Goal: Information Seeking & Learning: Understand process/instructions

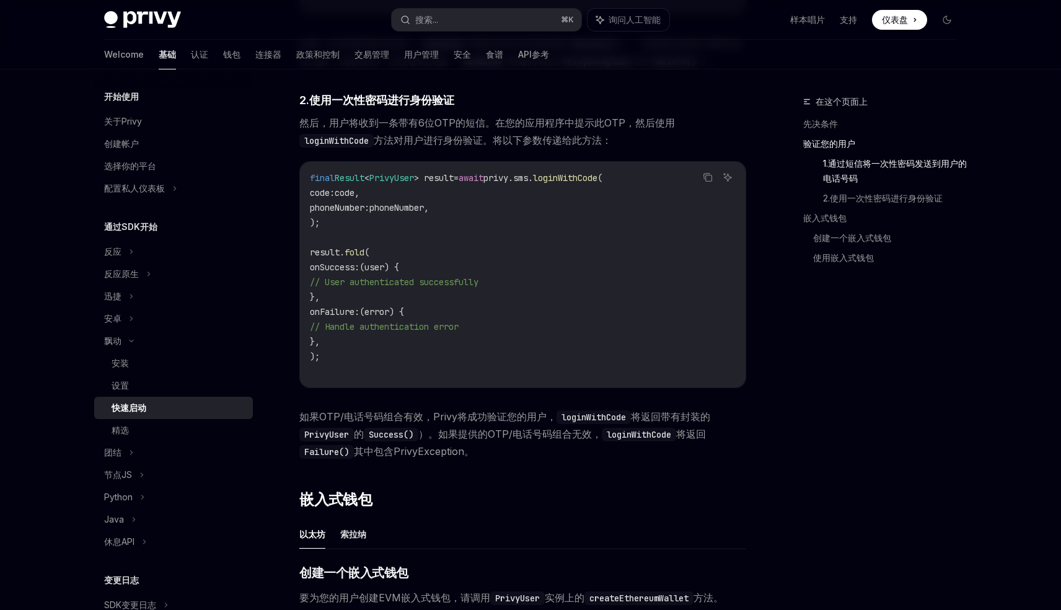
scroll to position [795, 0]
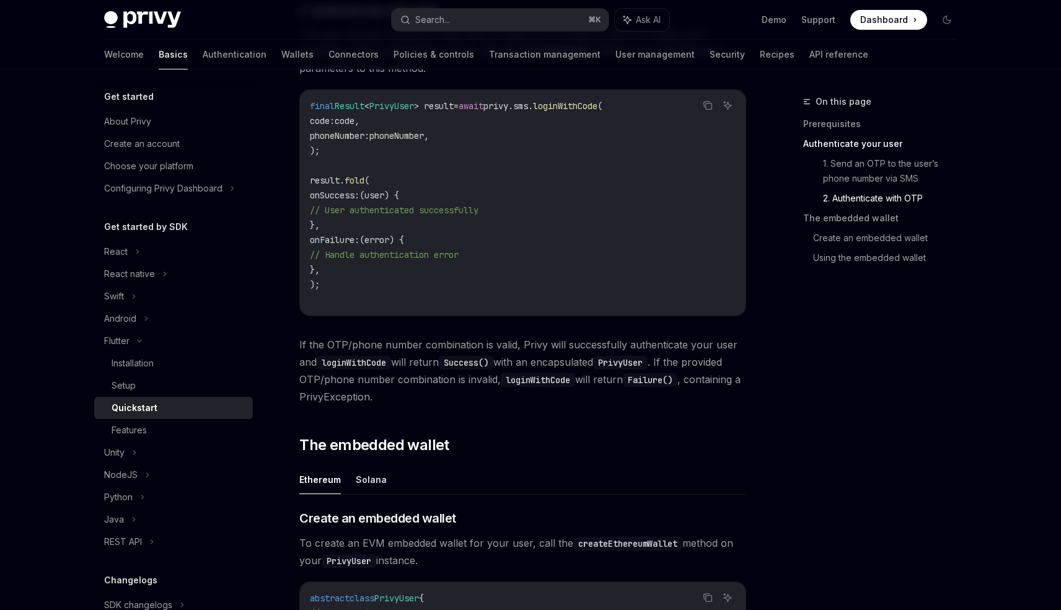
click at [846, 199] on link "2. Authenticate with OTP" at bounding box center [895, 198] width 144 height 20
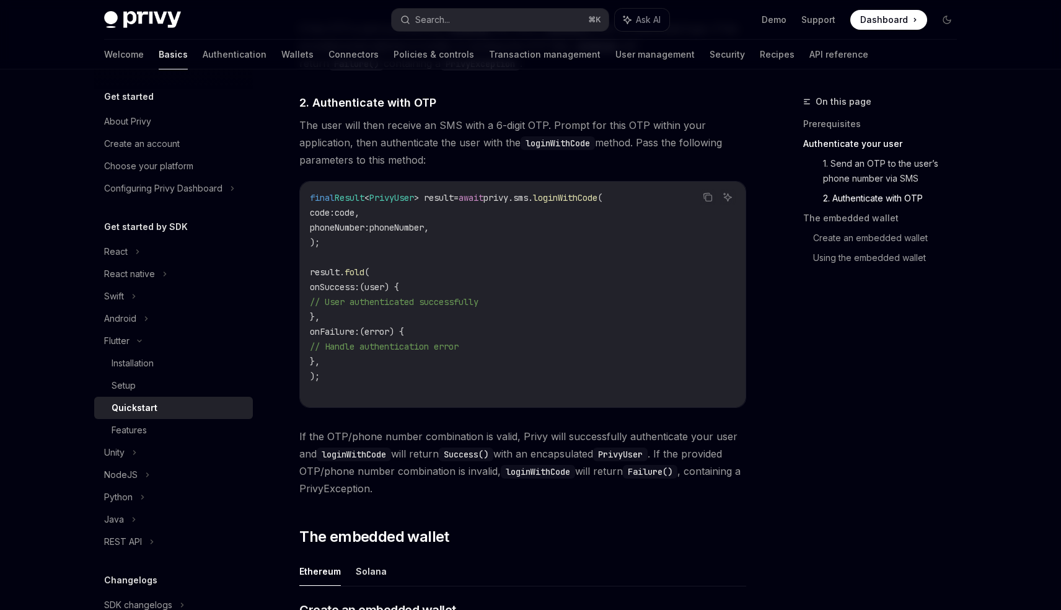
click at [873, 172] on link "1. Send an OTP to the user’s phone number via SMS" at bounding box center [895, 171] width 144 height 35
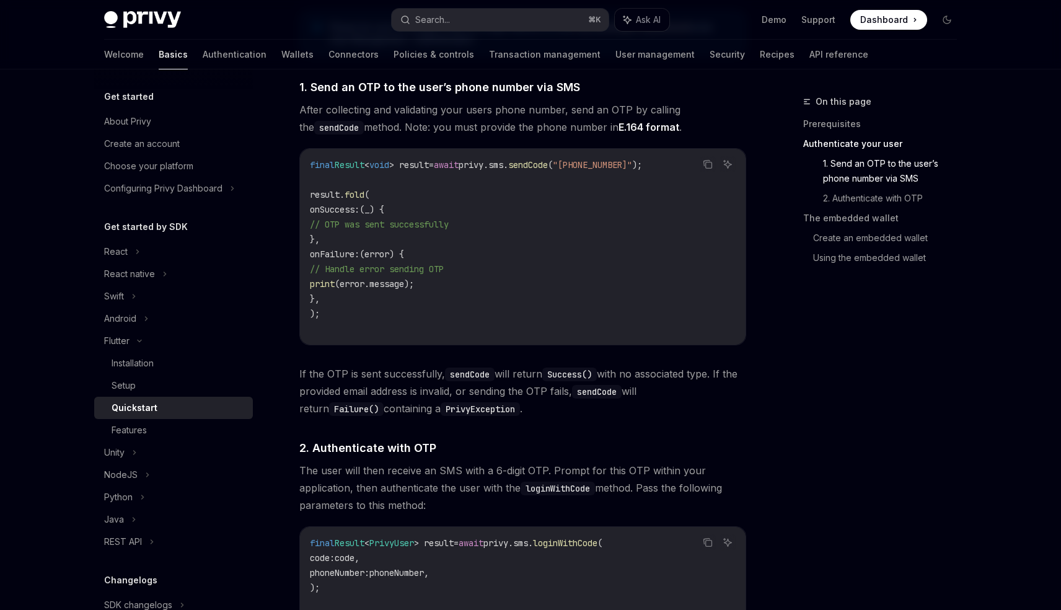
scroll to position [487, 0]
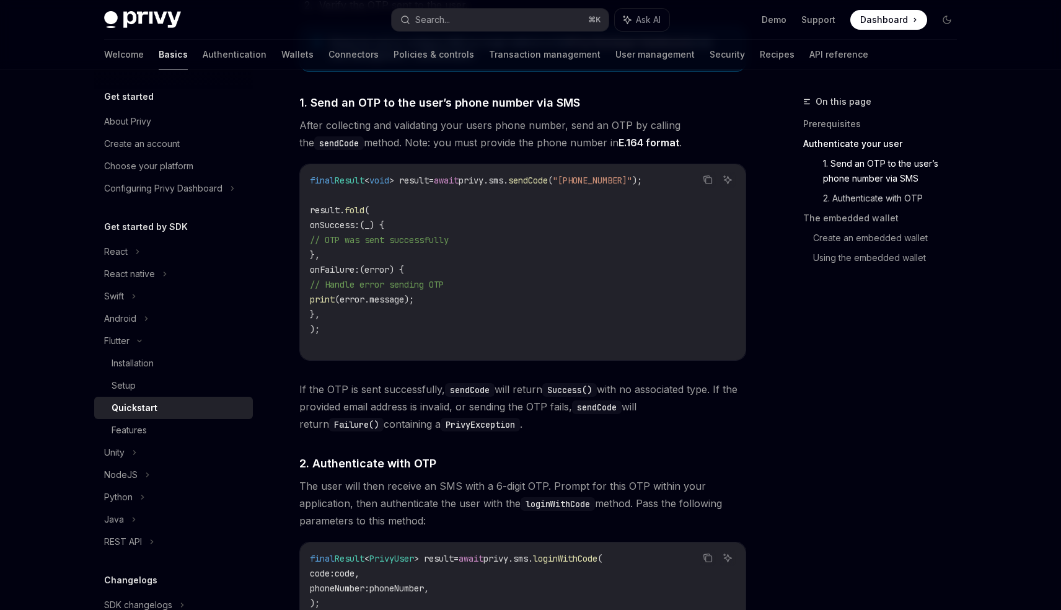
click at [872, 195] on link "2. Authenticate with OTP" at bounding box center [895, 198] width 144 height 20
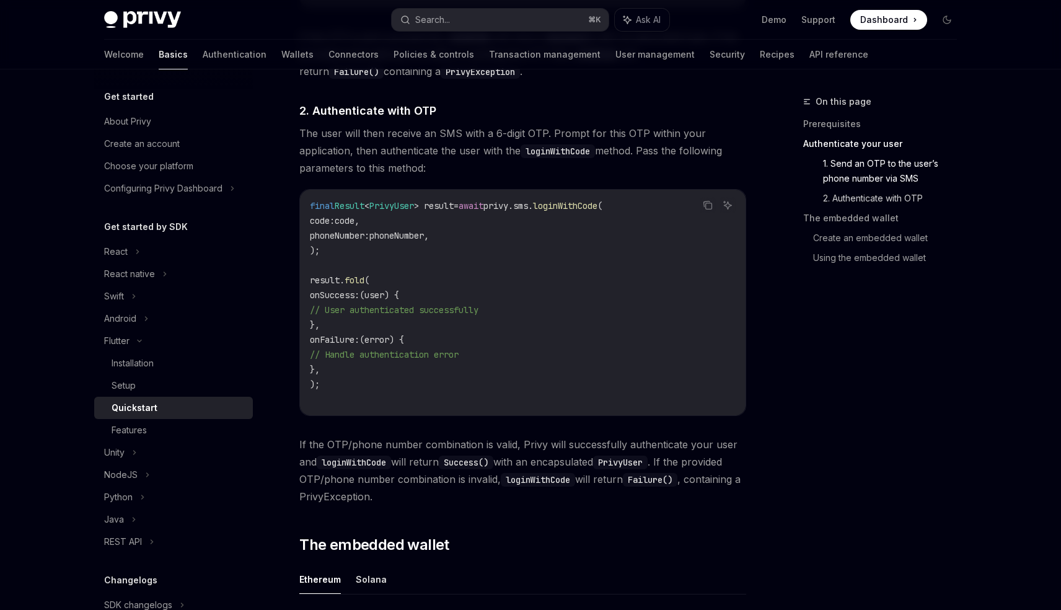
scroll to position [848, 0]
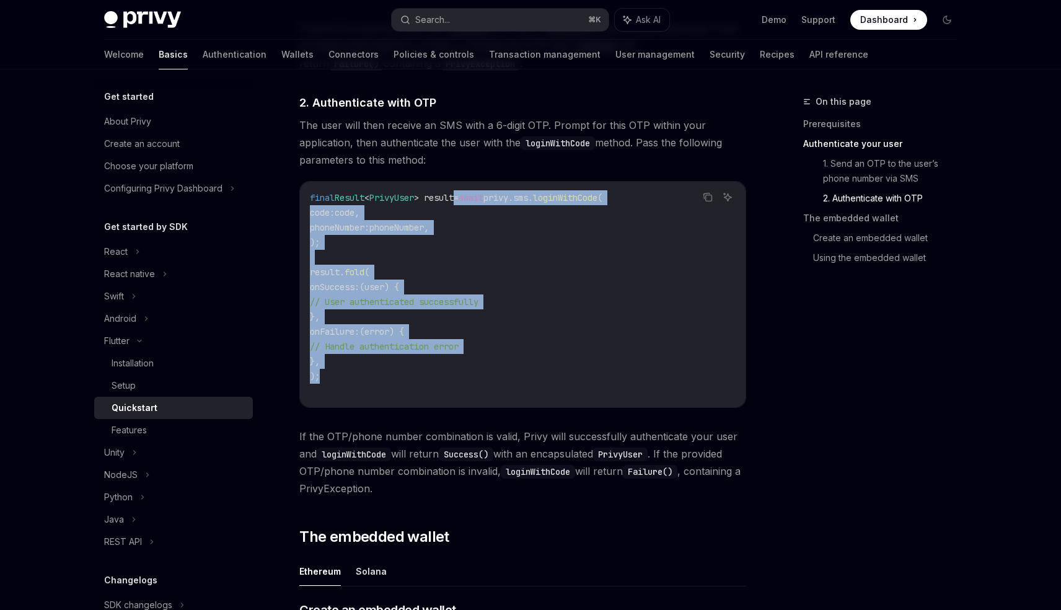
drag, startPoint x: 467, startPoint y: 193, endPoint x: 561, endPoint y: 380, distance: 209.5
click at [561, 380] on code "final Result < PrivyUser > result = await privy.sms. loginWithCode ( code : cod…" at bounding box center [523, 294] width 426 height 208
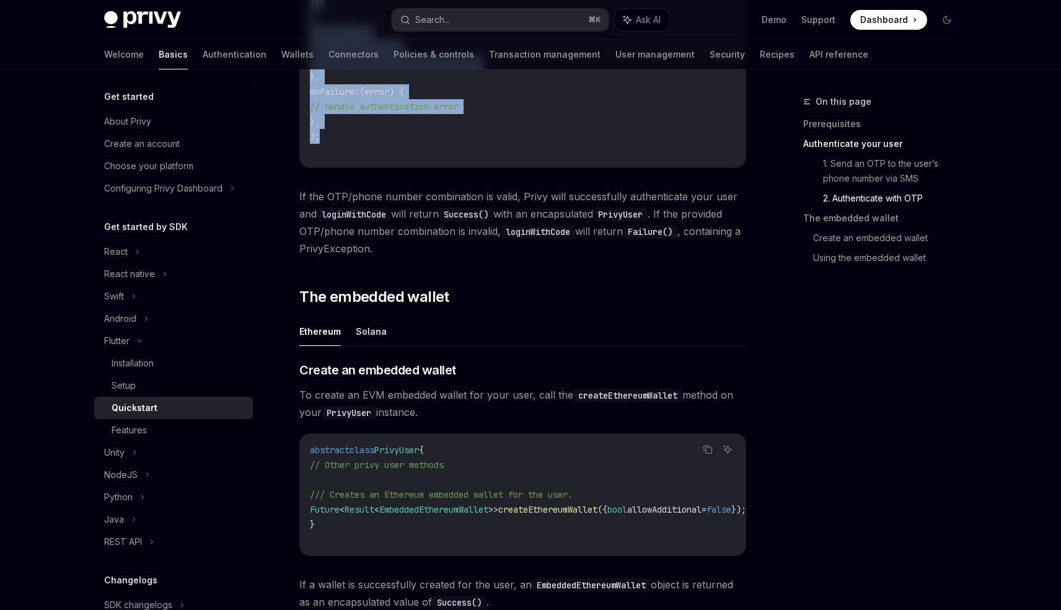
scroll to position [1121, 0]
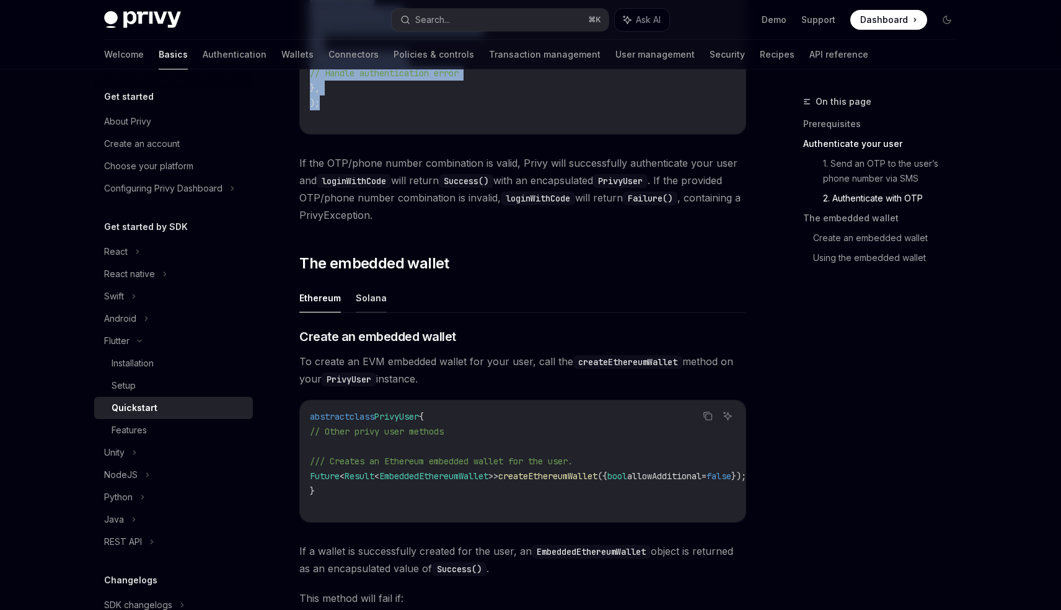
click at [365, 301] on button "Solana" at bounding box center [371, 297] width 31 height 29
type textarea "*"
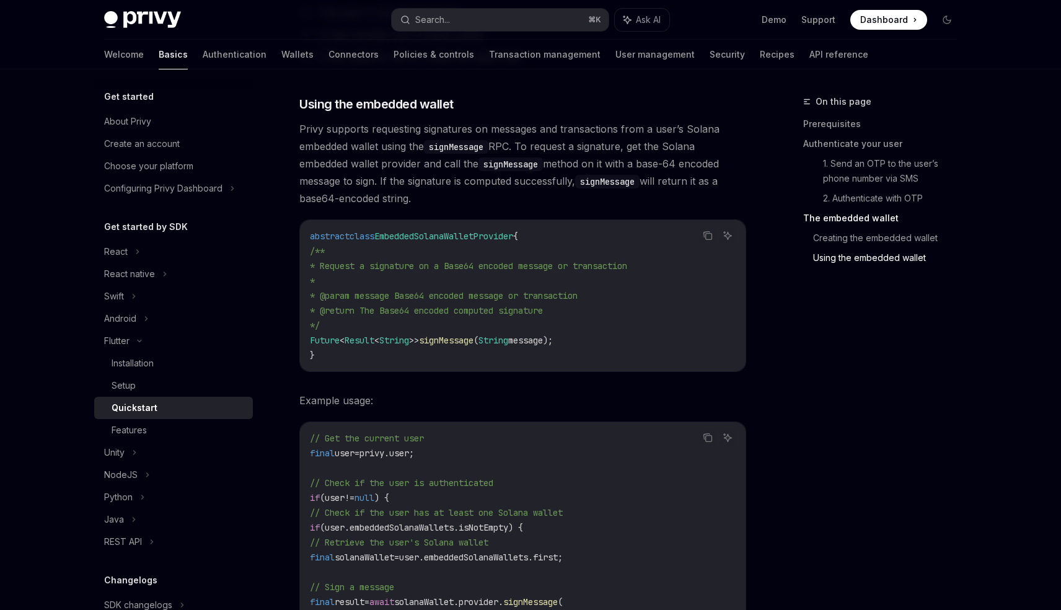
scroll to position [1687, 0]
